Goal: Task Accomplishment & Management: Contribute content

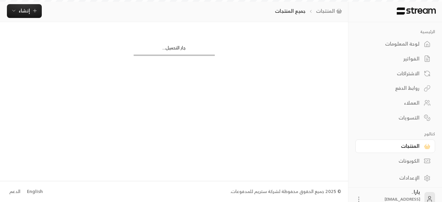
scroll to position [0, 0]
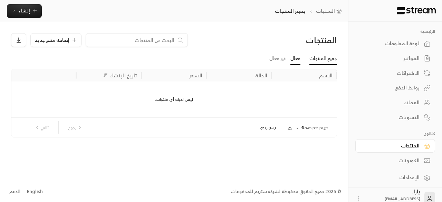
click at [296, 61] on link "فعال" at bounding box center [296, 59] width 10 height 12
click at [276, 57] on link "غير فعال" at bounding box center [278, 59] width 17 height 12
click at [322, 60] on link "جميع المنتجات" at bounding box center [324, 59] width 28 height 12
click at [53, 41] on span "إضافة منتج جديد" at bounding box center [52, 40] width 35 height 5
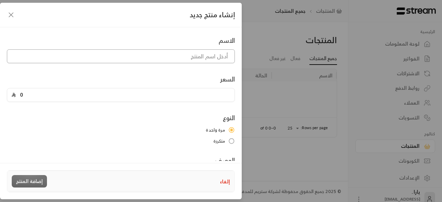
click at [169, 60] on input at bounding box center [121, 56] width 228 height 14
type input "R"
paste input "Regular Member"
type input "Regular Member"
click at [206, 99] on input "0" at bounding box center [123, 94] width 215 height 13
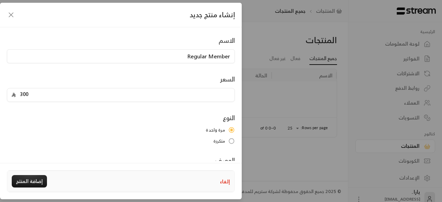
scroll to position [40, 0]
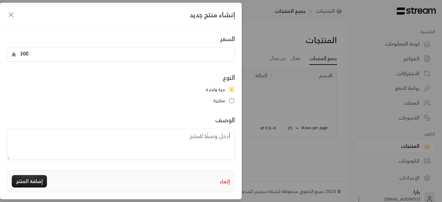
type input "300"
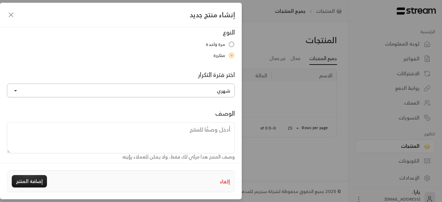
scroll to position [86, 0]
click at [217, 92] on button "شهري" at bounding box center [121, 90] width 228 height 14
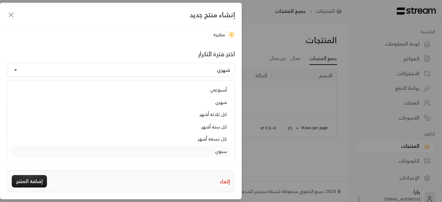
click at [218, 152] on link "سنوي" at bounding box center [120, 152] width 219 height 12
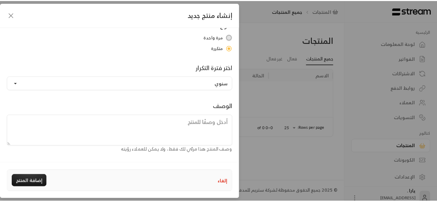
scroll to position [54, 0]
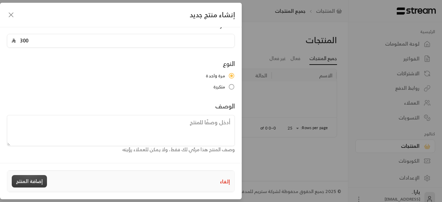
click at [28, 179] on button "إضافة المنتج" at bounding box center [29, 181] width 35 height 12
type input "0"
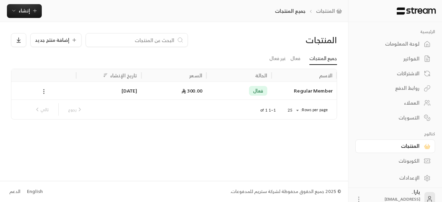
click at [44, 92] on icon at bounding box center [44, 91] width 6 height 6
click at [162, 128] on div at bounding box center [221, 101] width 442 height 202
click at [45, 90] on icon at bounding box center [44, 91] width 6 height 6
click at [87, 69] on div at bounding box center [221, 101] width 442 height 202
click at [308, 92] on div "Regular Member" at bounding box center [304, 91] width 57 height 18
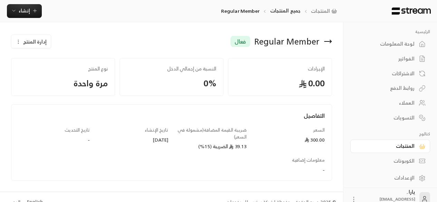
click at [404, 44] on div "لوحة المعلومات" at bounding box center [387, 43] width 56 height 7
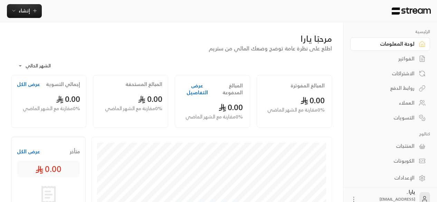
click at [401, 90] on div "روابط الدفع" at bounding box center [387, 88] width 56 height 7
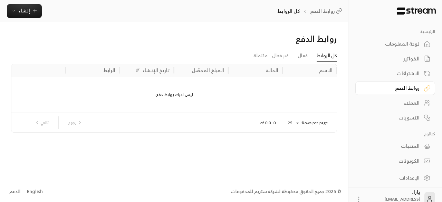
click at [407, 119] on div "التسويات" at bounding box center [392, 117] width 56 height 7
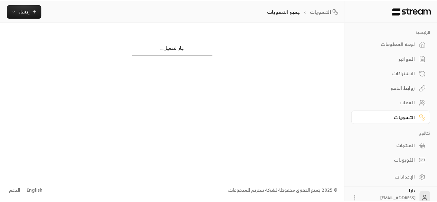
scroll to position [10, 0]
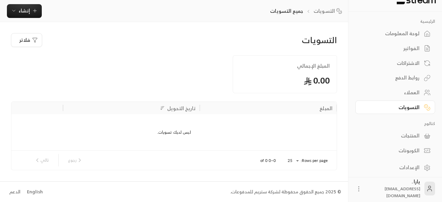
click at [405, 143] on div "الكوبونات" at bounding box center [396, 150] width 80 height 15
click at [413, 137] on div "المنتجات" at bounding box center [392, 135] width 56 height 7
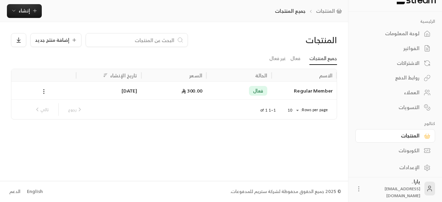
click at [44, 87] on button at bounding box center [44, 91] width 8 height 8
click at [133, 100] on div at bounding box center [221, 101] width 442 height 202
click at [308, 94] on div "Regular Member" at bounding box center [304, 91] width 57 height 18
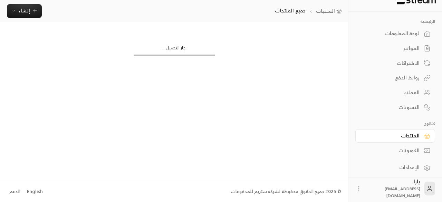
click at [308, 94] on div "جار التحميل..." at bounding box center [174, 101] width 348 height 159
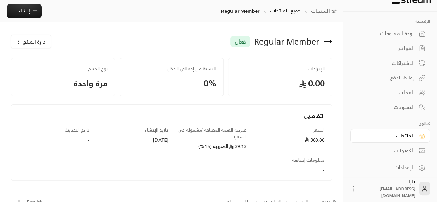
scroll to position [10, 0]
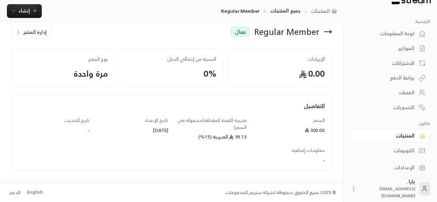
click at [403, 170] on div "الإعدادات" at bounding box center [387, 167] width 56 height 7
